Goal: Task Accomplishment & Management: Manage account settings

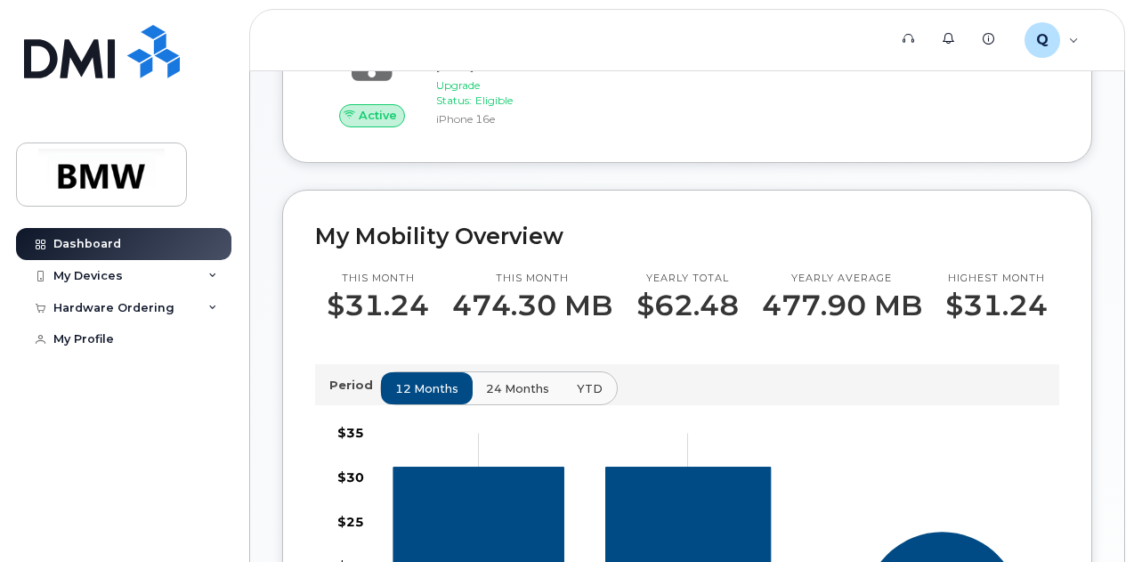
scroll to position [392, 0]
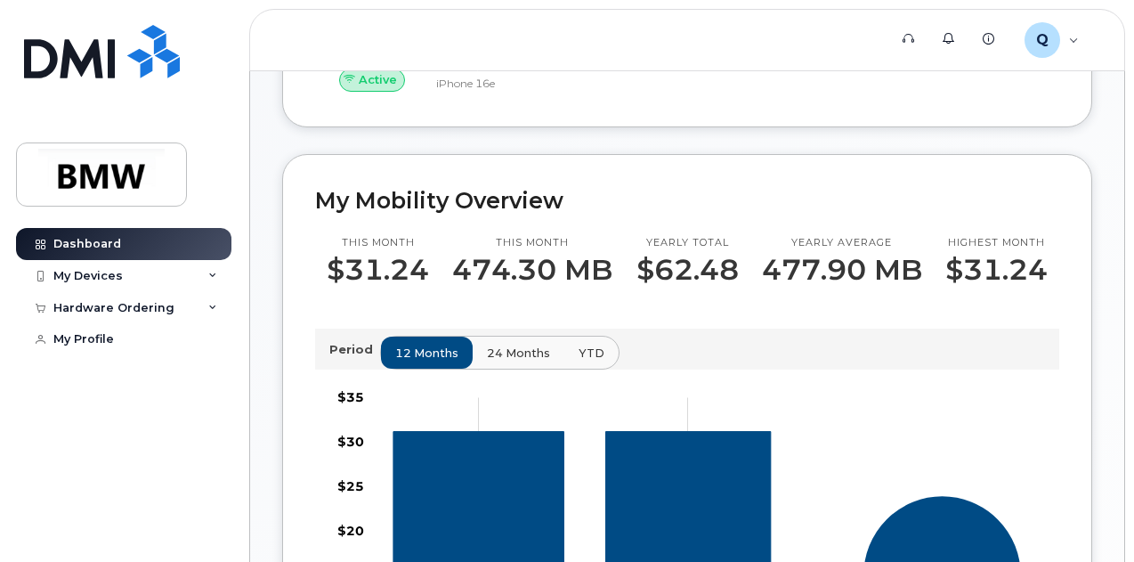
click at [516, 362] on span "24 months" at bounding box center [518, 353] width 63 height 17
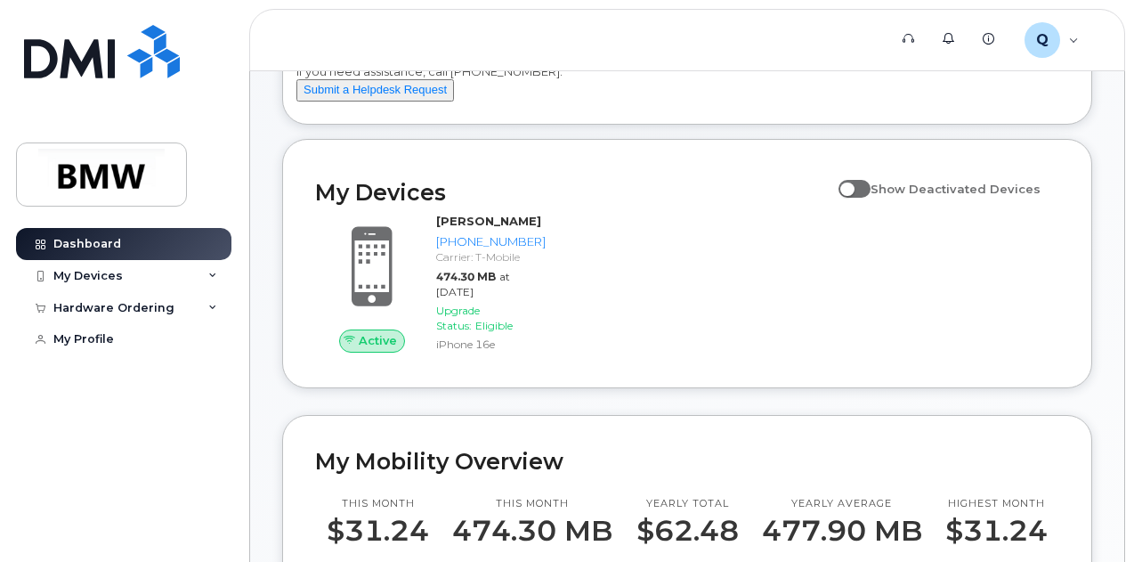
scroll to position [0, 0]
